Goal: Task Accomplishment & Management: Manage account settings

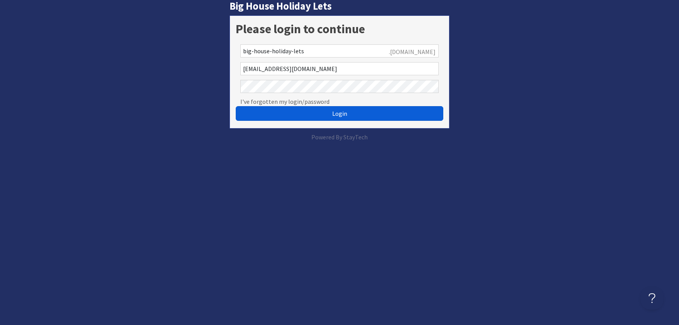
click at [340, 112] on span "Login" at bounding box center [339, 114] width 15 height 8
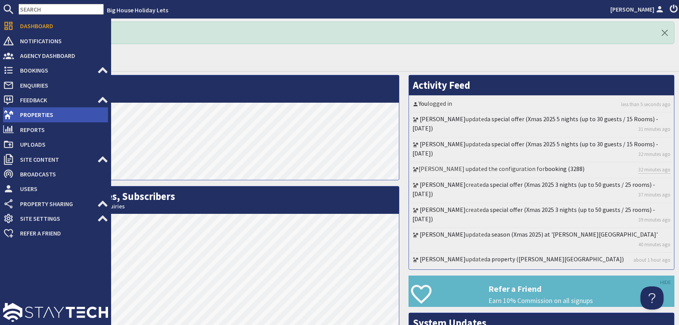
click at [27, 115] on span "Properties" at bounding box center [61, 114] width 94 height 12
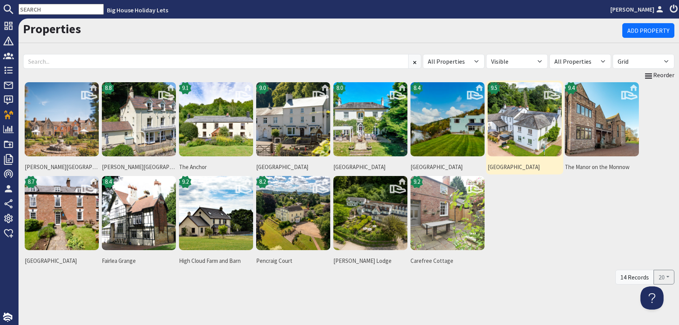
click at [522, 133] on img at bounding box center [525, 119] width 74 height 74
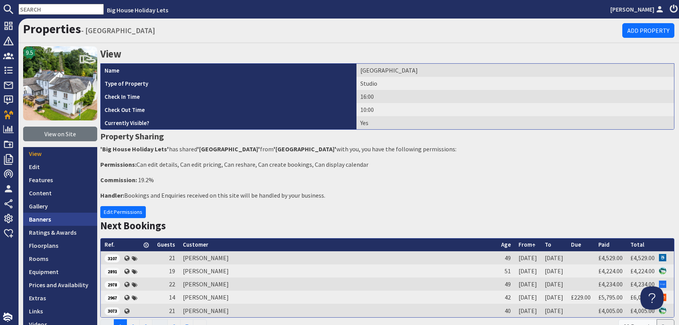
scroll to position [93, 0]
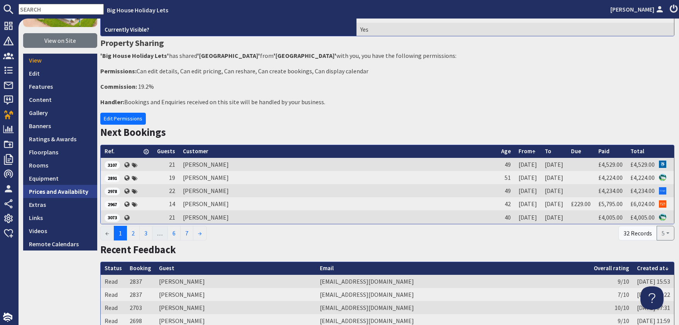
click at [68, 193] on link "Prices and Availability" at bounding box center [60, 191] width 74 height 13
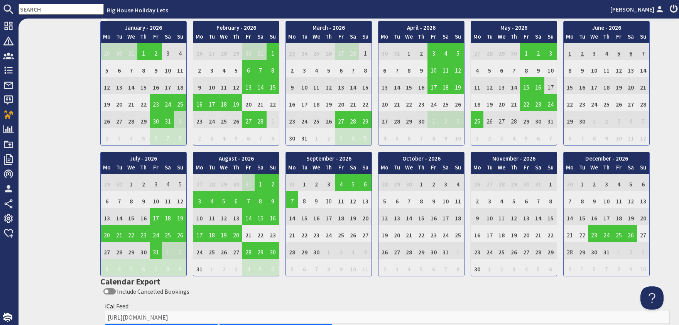
scroll to position [280, 0]
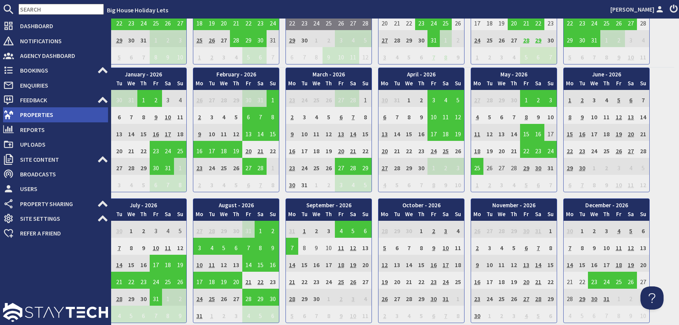
click at [33, 113] on span "Properties" at bounding box center [61, 114] width 94 height 12
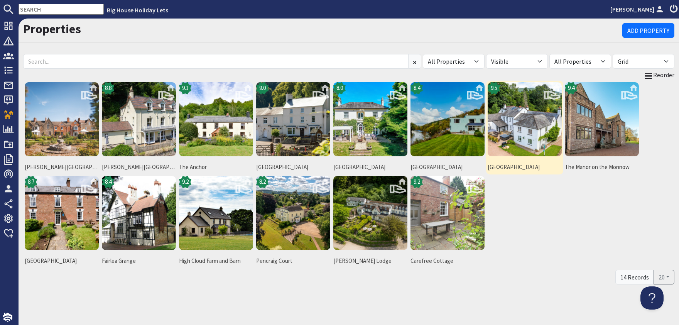
click at [521, 132] on img at bounding box center [525, 119] width 74 height 74
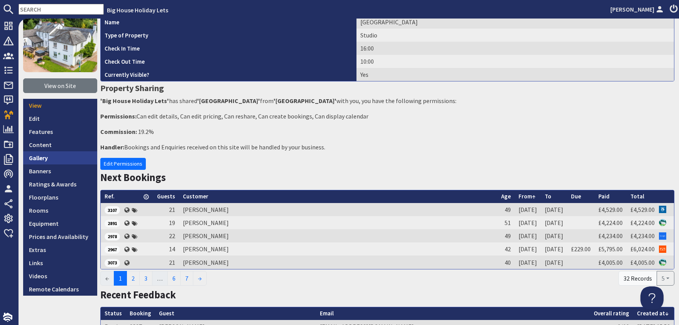
scroll to position [93, 0]
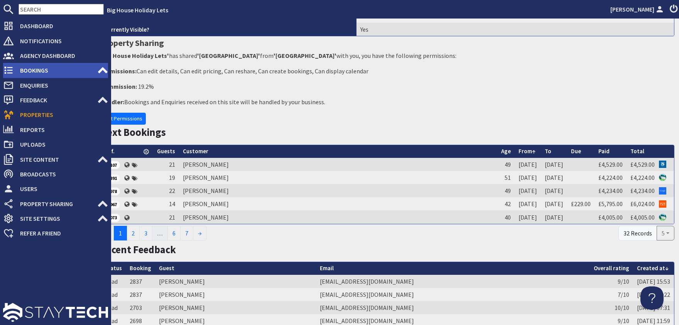
click at [25, 68] on span "Bookings" at bounding box center [55, 70] width 83 height 12
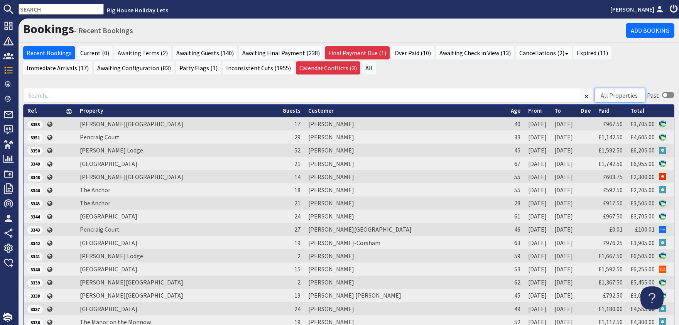
click at [630, 94] on div "All Properties" at bounding box center [619, 95] width 37 height 9
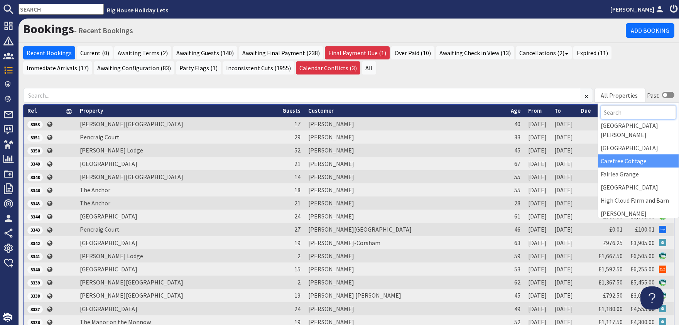
scroll to position [93, 0]
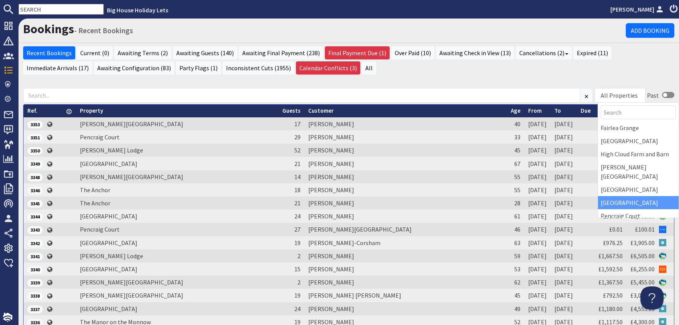
click at [626, 196] on div "Monnow Valley Studio" at bounding box center [638, 202] width 81 height 13
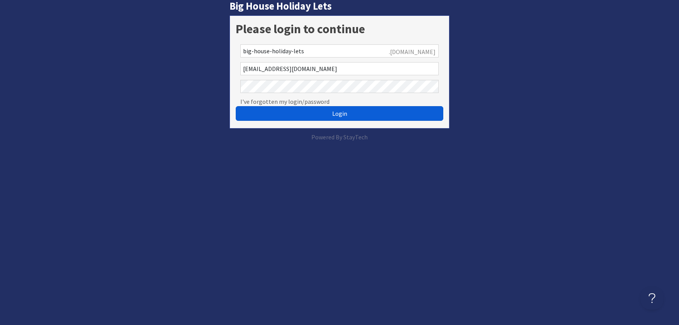
click at [333, 115] on span "Login" at bounding box center [339, 114] width 15 height 8
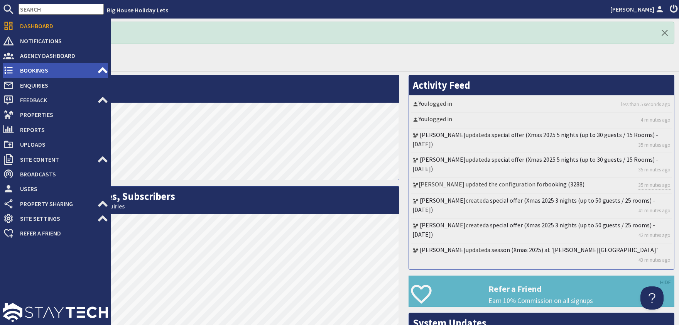
click at [28, 70] on span "Bookings" at bounding box center [55, 70] width 83 height 12
